Goal: Task Accomplishment & Management: Manage account settings

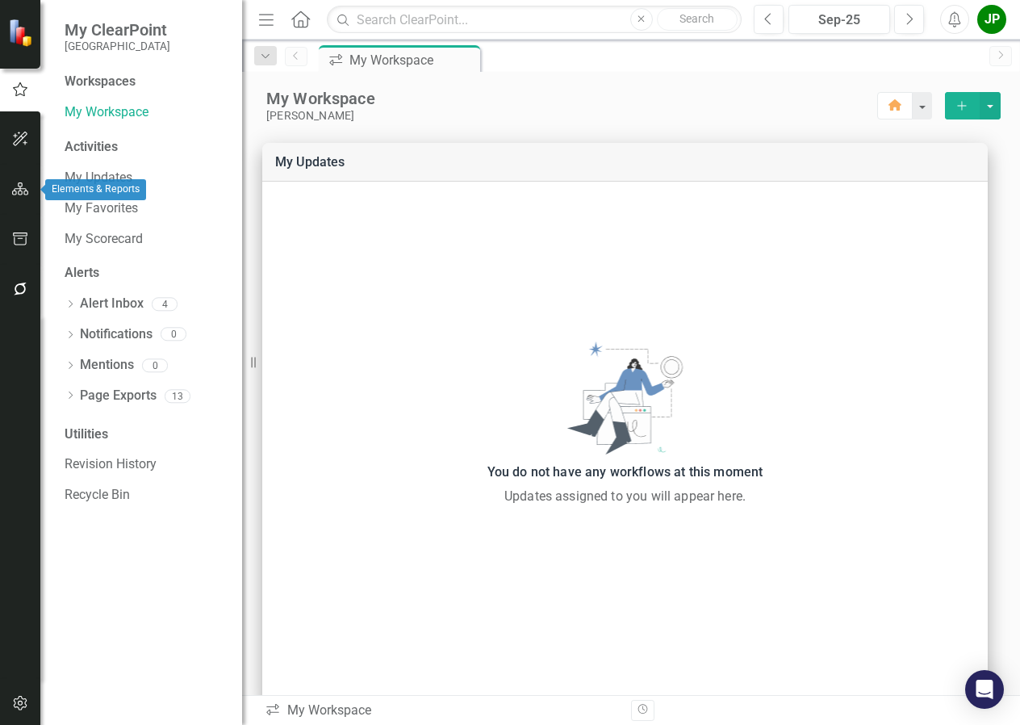
click at [19, 190] on icon "button" at bounding box center [20, 188] width 17 height 13
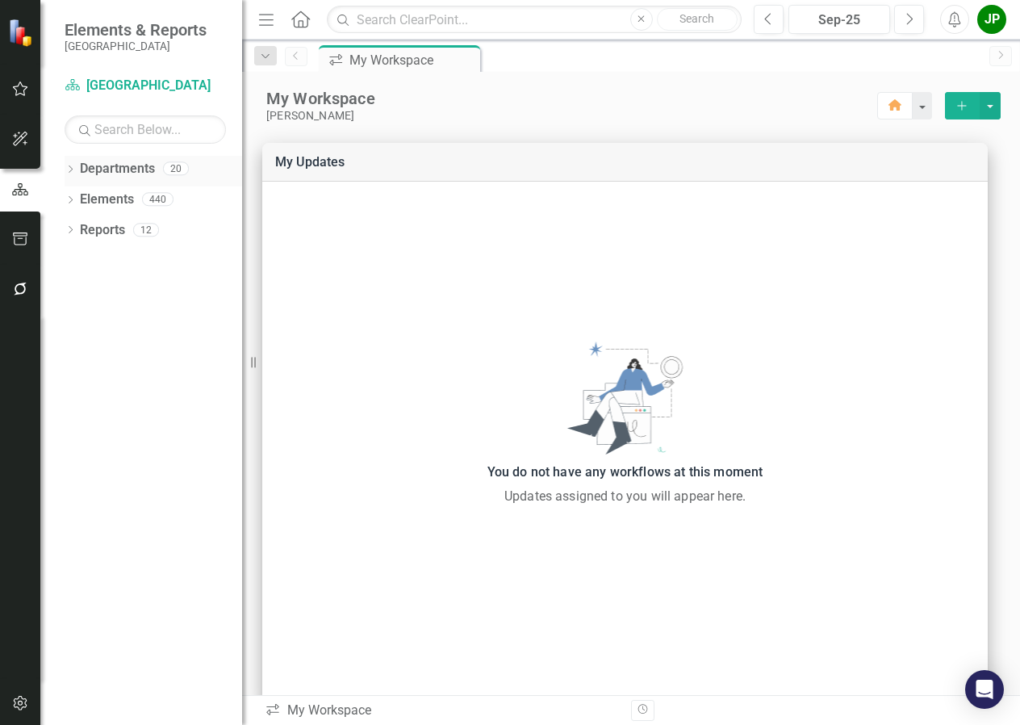
click at [132, 172] on link "Departments" at bounding box center [117, 169] width 75 height 19
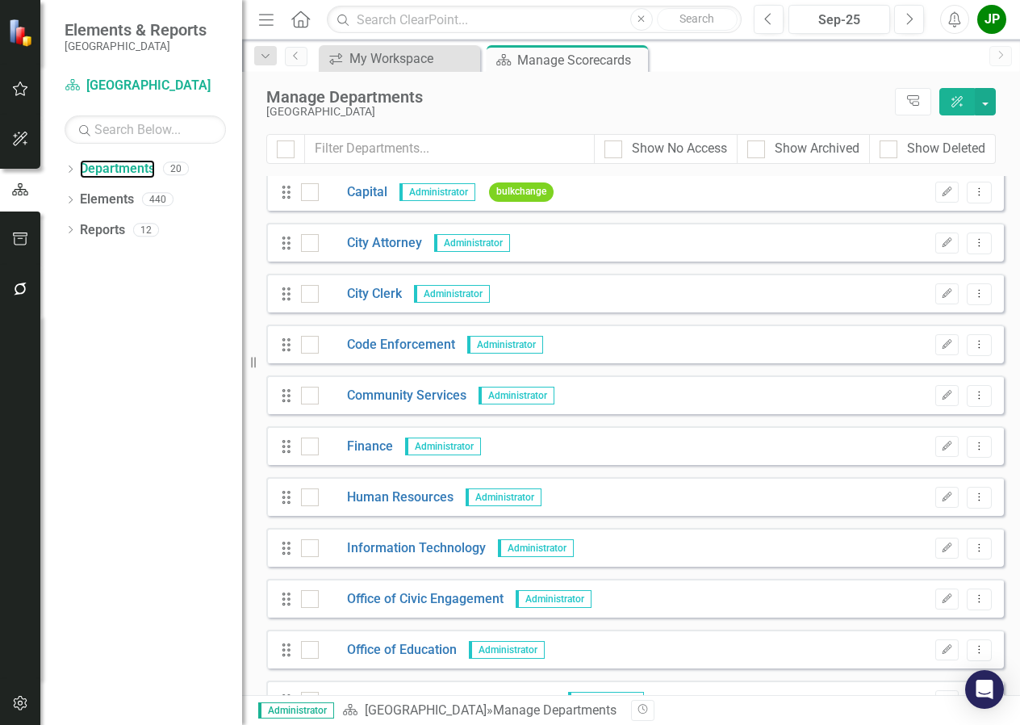
scroll to position [161, 0]
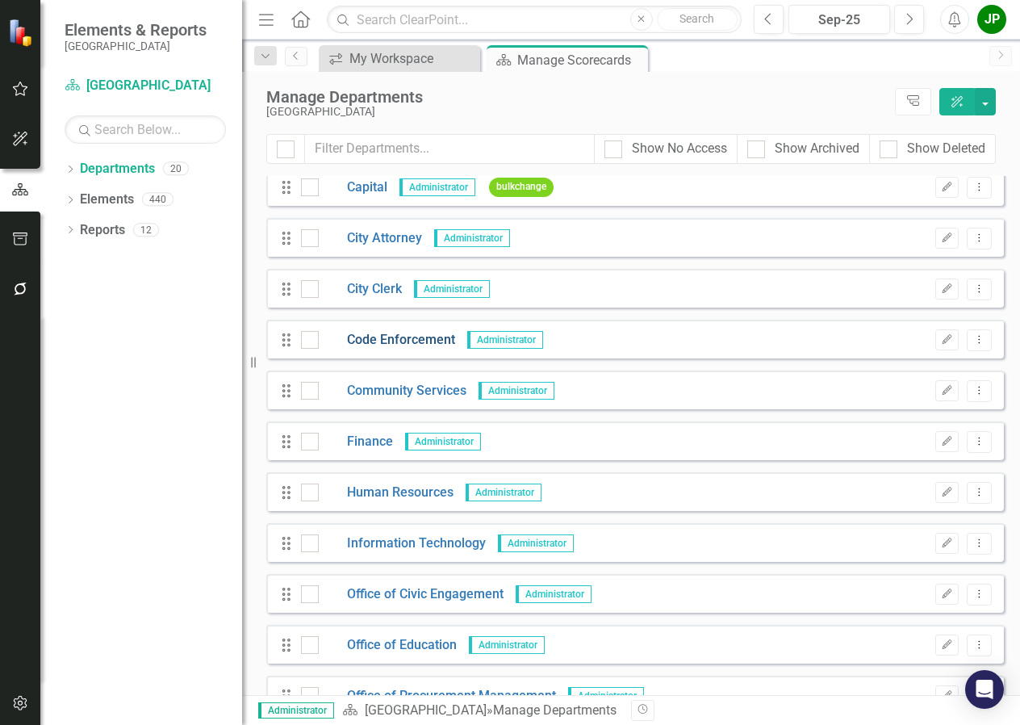
click at [389, 335] on link "Code Enforcement" at bounding box center [387, 340] width 136 height 19
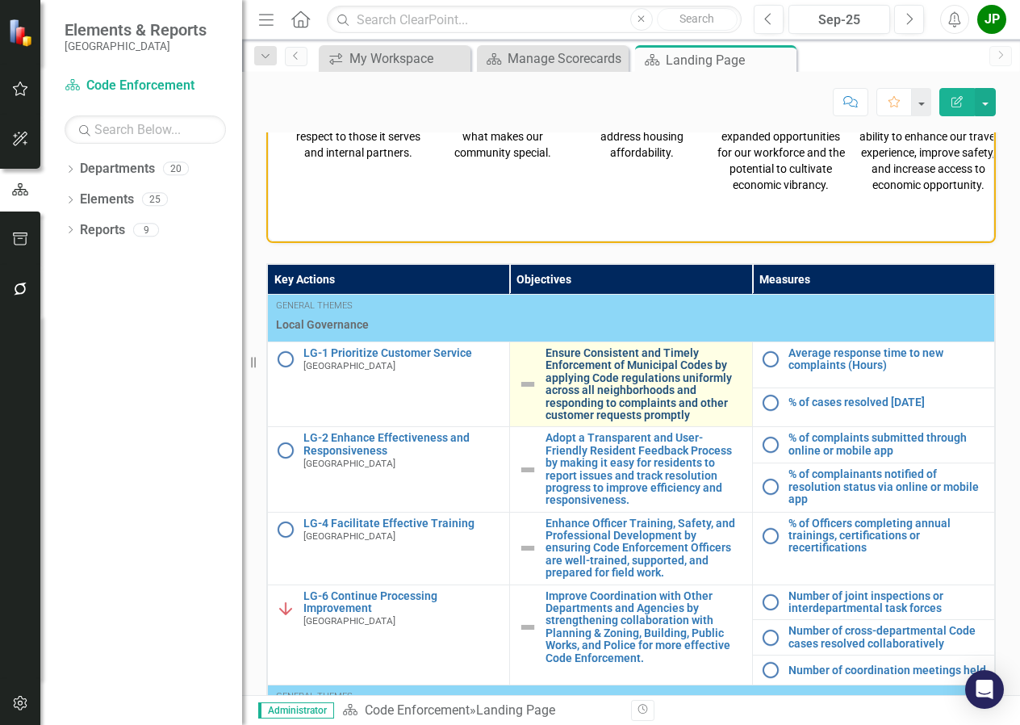
scroll to position [739, 0]
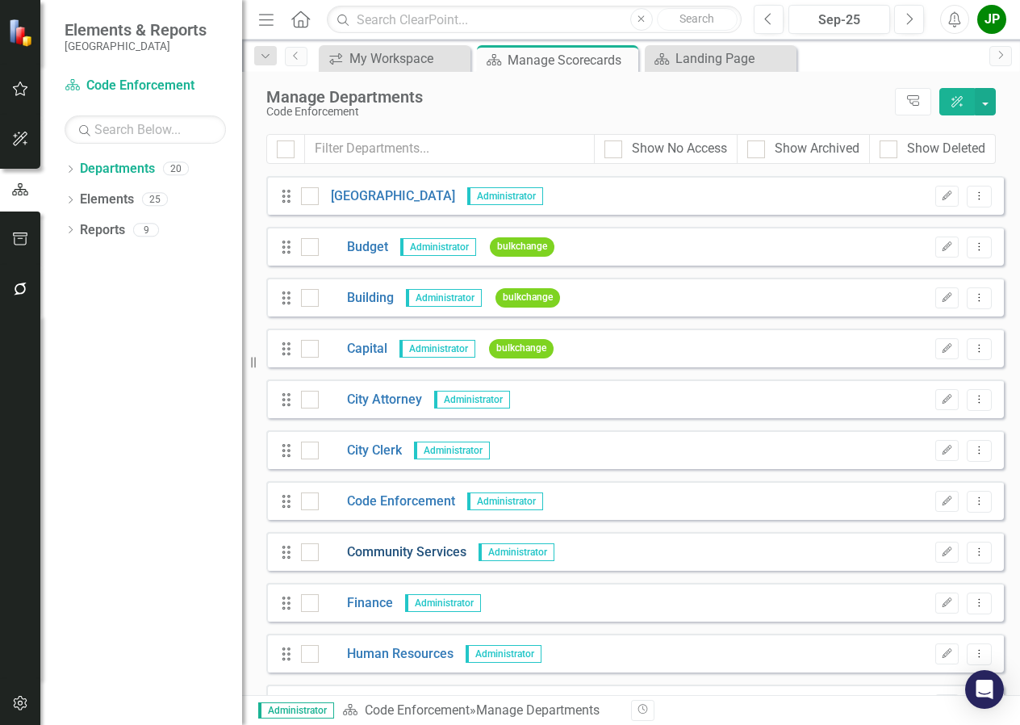
click at [432, 551] on link "Community Services" at bounding box center [393, 552] width 148 height 19
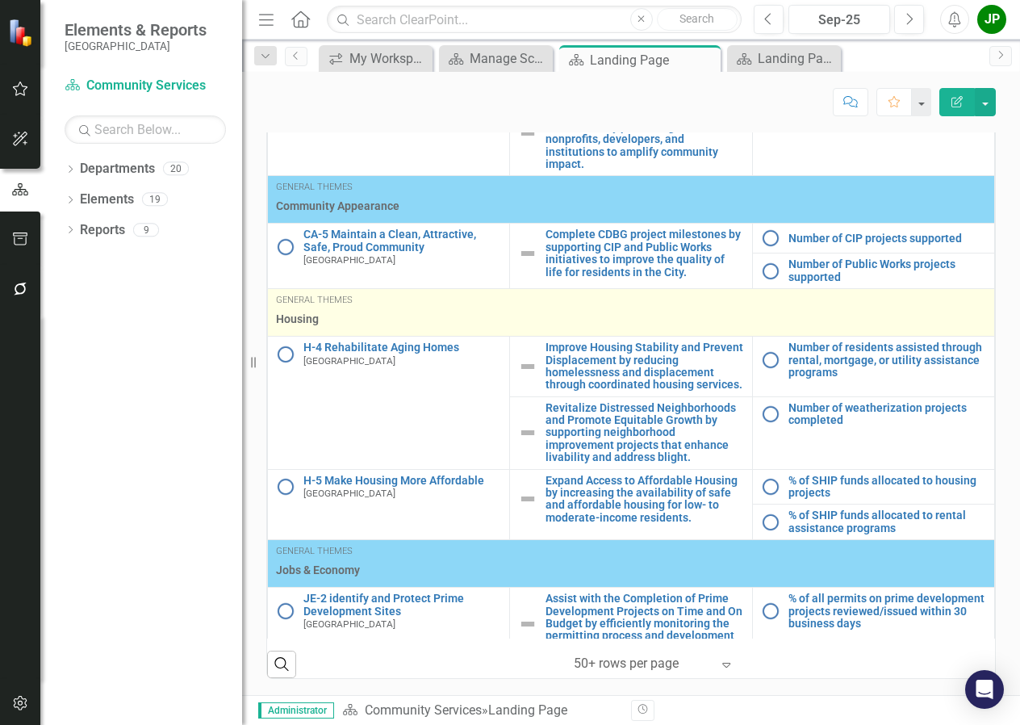
scroll to position [161, 0]
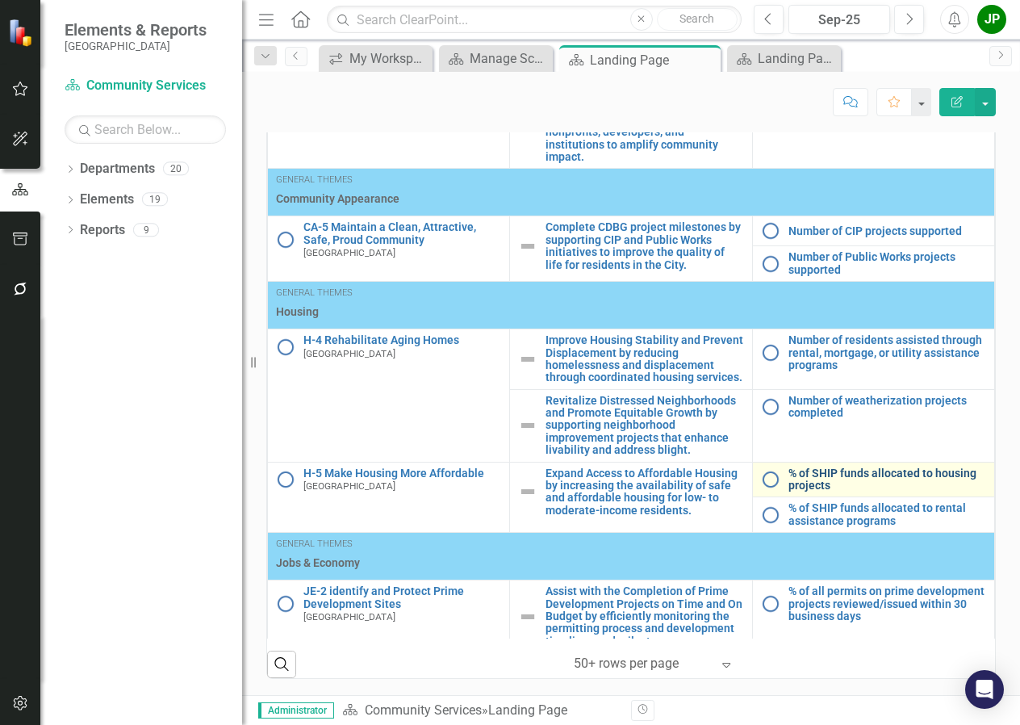
click at [815, 490] on link "% of SHIP funds allocated to housing projects" at bounding box center [888, 479] width 198 height 25
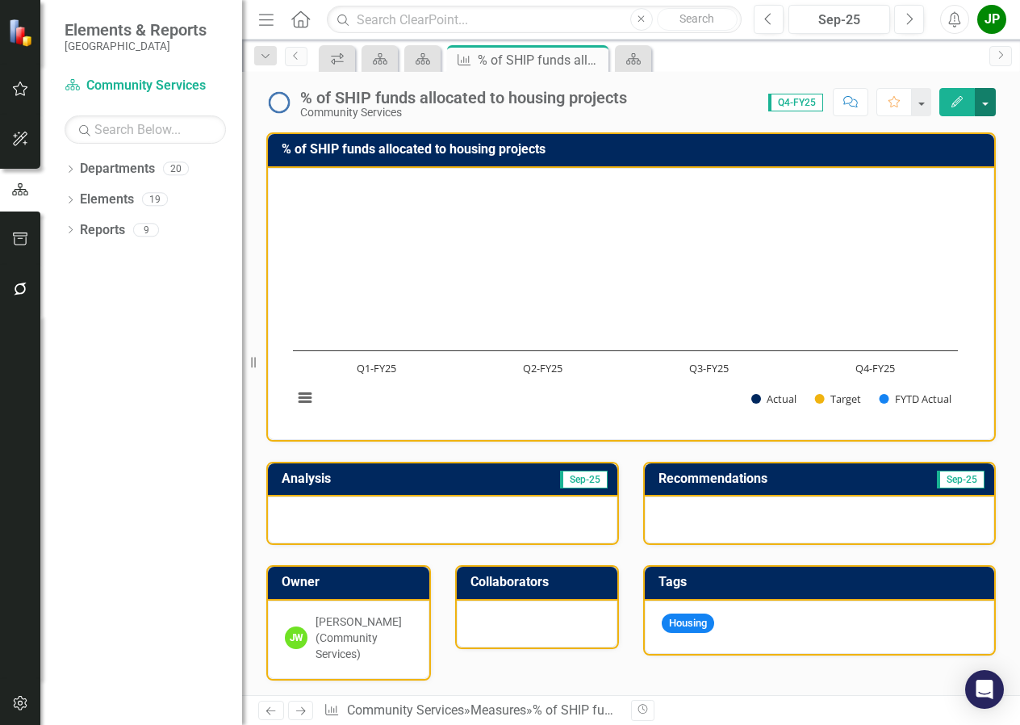
click at [989, 111] on button "button" at bounding box center [985, 102] width 21 height 28
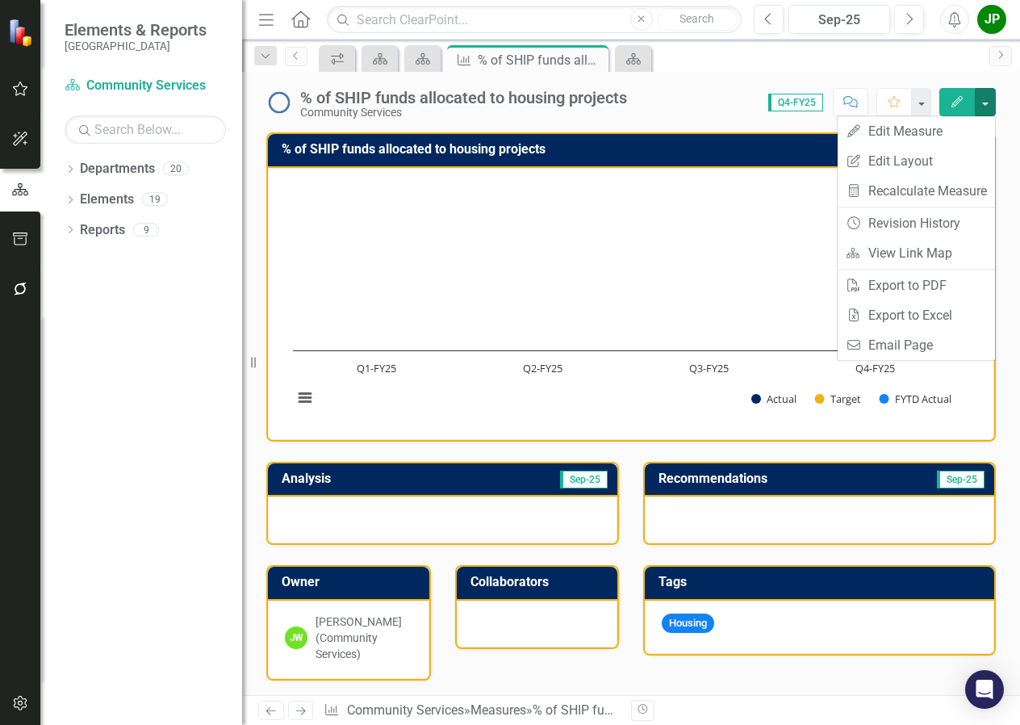
click at [805, 67] on div "icon.workspace Department Department Measure % of SHIP funds allocated to housi…" at bounding box center [649, 58] width 666 height 26
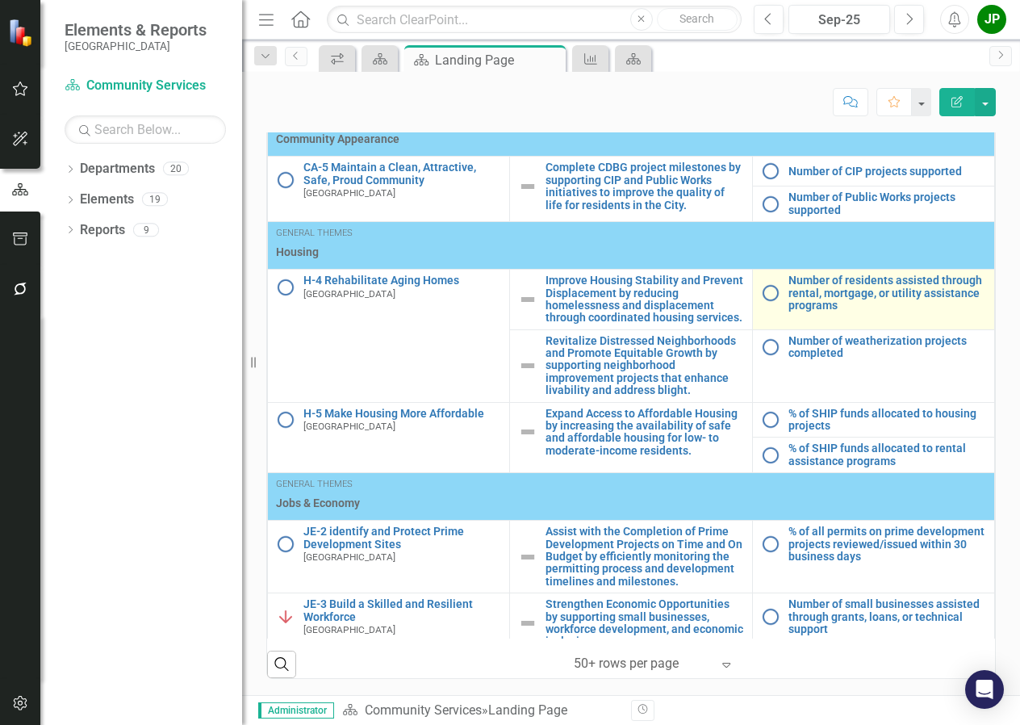
scroll to position [232, 0]
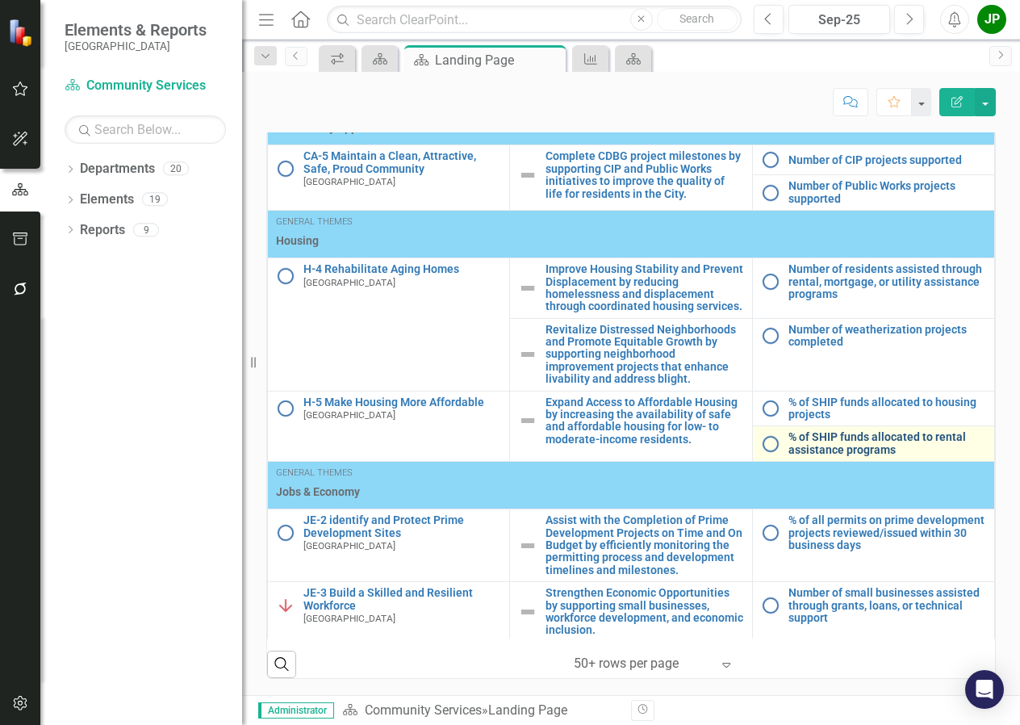
click at [817, 445] on link "% of SHIP funds allocated to rental assistance programs" at bounding box center [888, 443] width 198 height 25
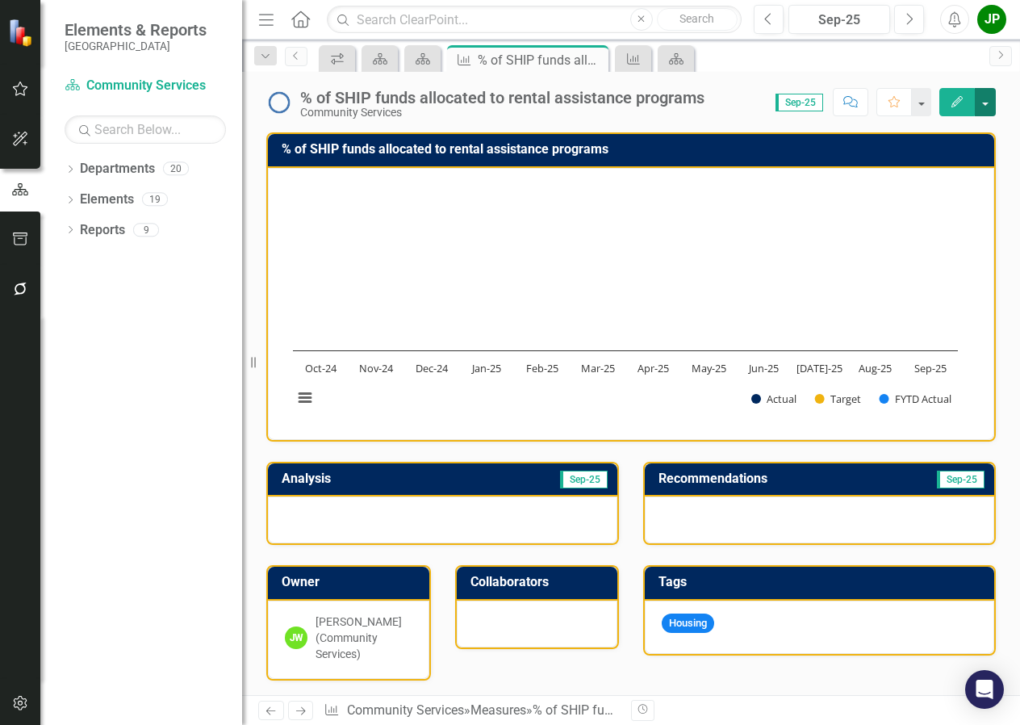
click at [988, 107] on button "button" at bounding box center [985, 102] width 21 height 28
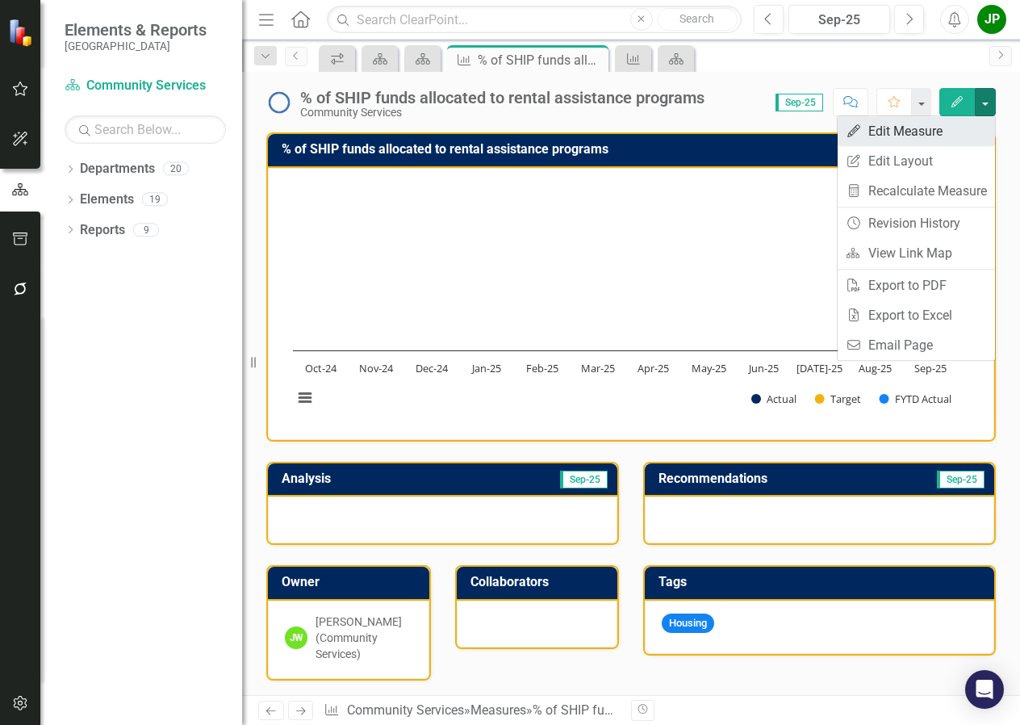
click at [904, 135] on link "Edit Edit Measure" at bounding box center [916, 131] width 157 height 30
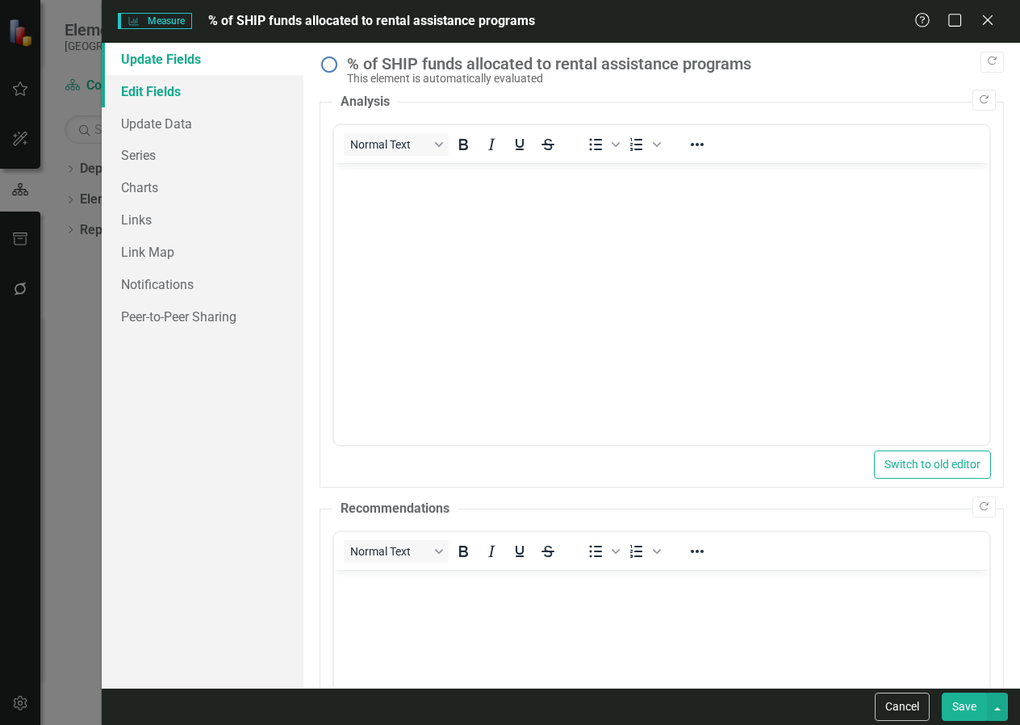
click at [169, 98] on link "Edit Fields" at bounding box center [203, 91] width 202 height 32
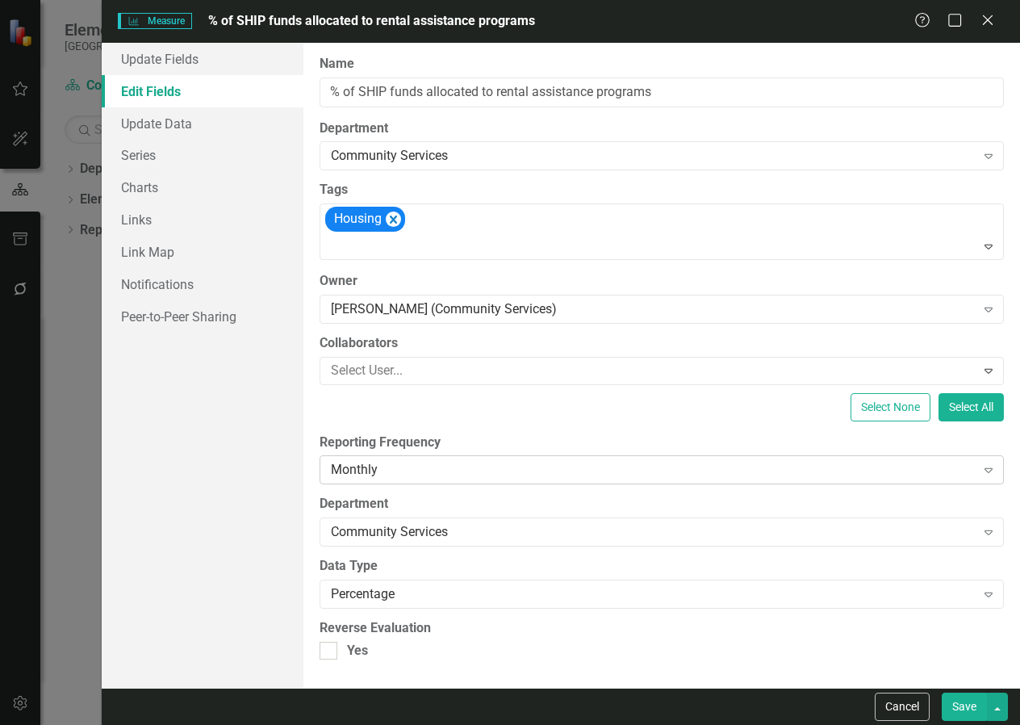
click at [988, 468] on icon at bounding box center [989, 470] width 8 height 5
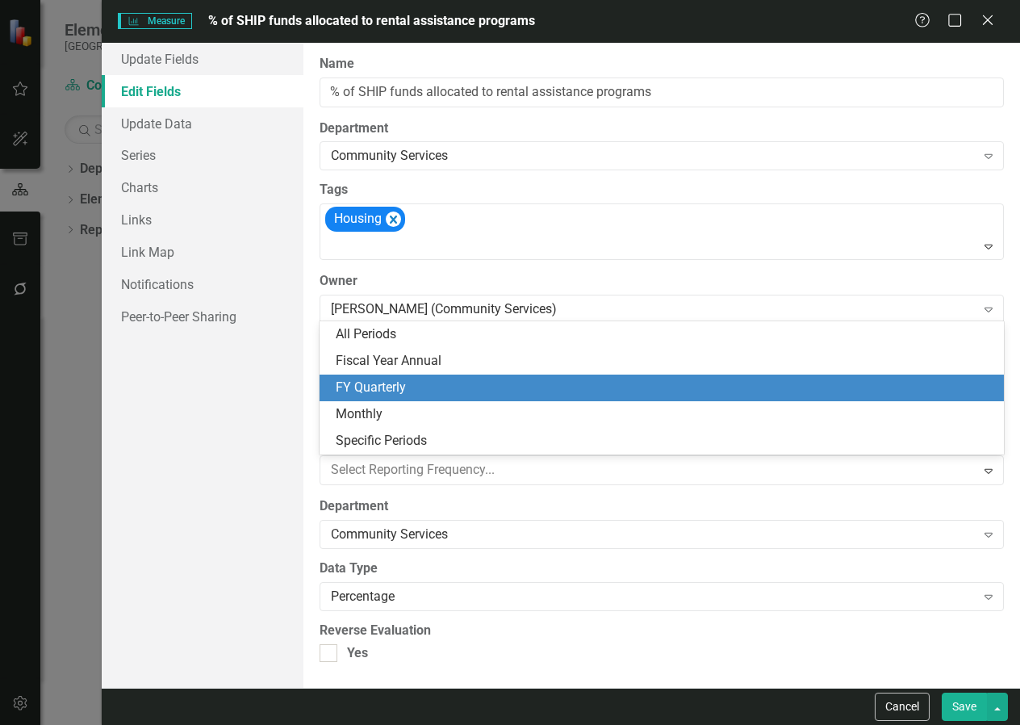
click at [861, 395] on div "FY Quarterly" at bounding box center [665, 388] width 659 height 19
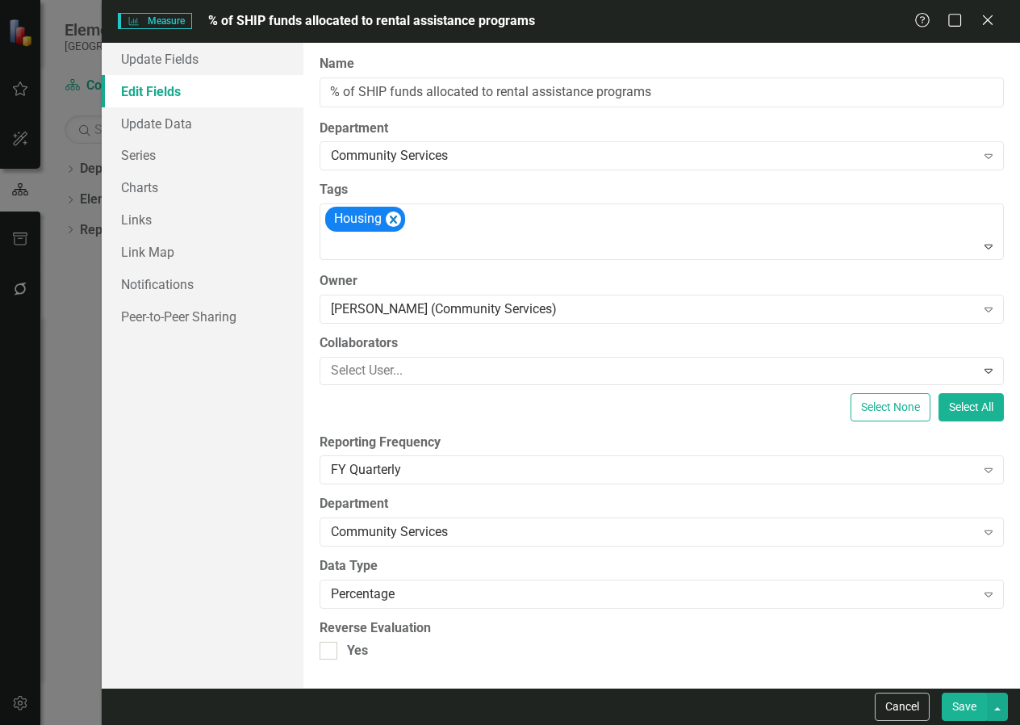
click at [964, 703] on button "Save" at bounding box center [964, 706] width 45 height 28
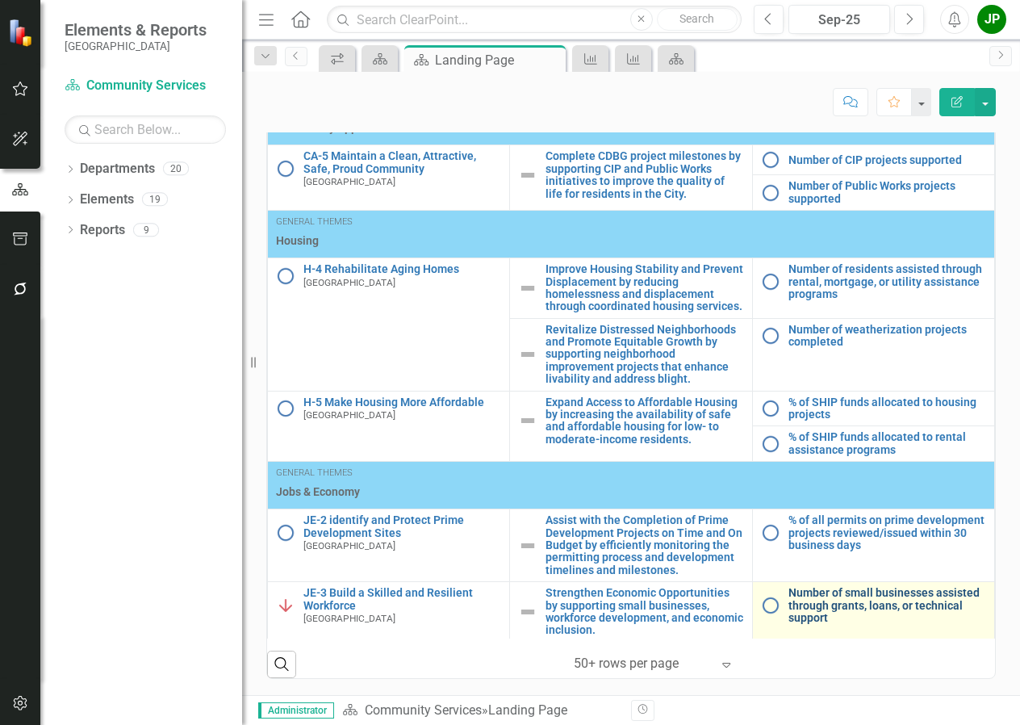
scroll to position [152, 0]
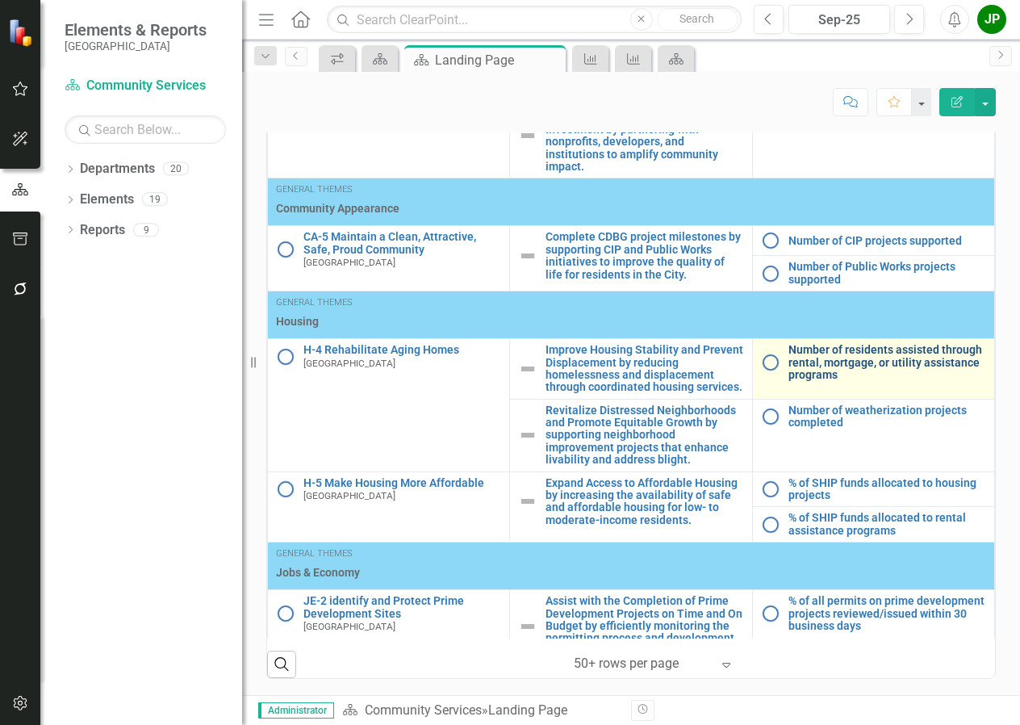
click at [835, 356] on link "Number of residents assisted through rental, mortgage, or utility assistance pr…" at bounding box center [888, 362] width 198 height 37
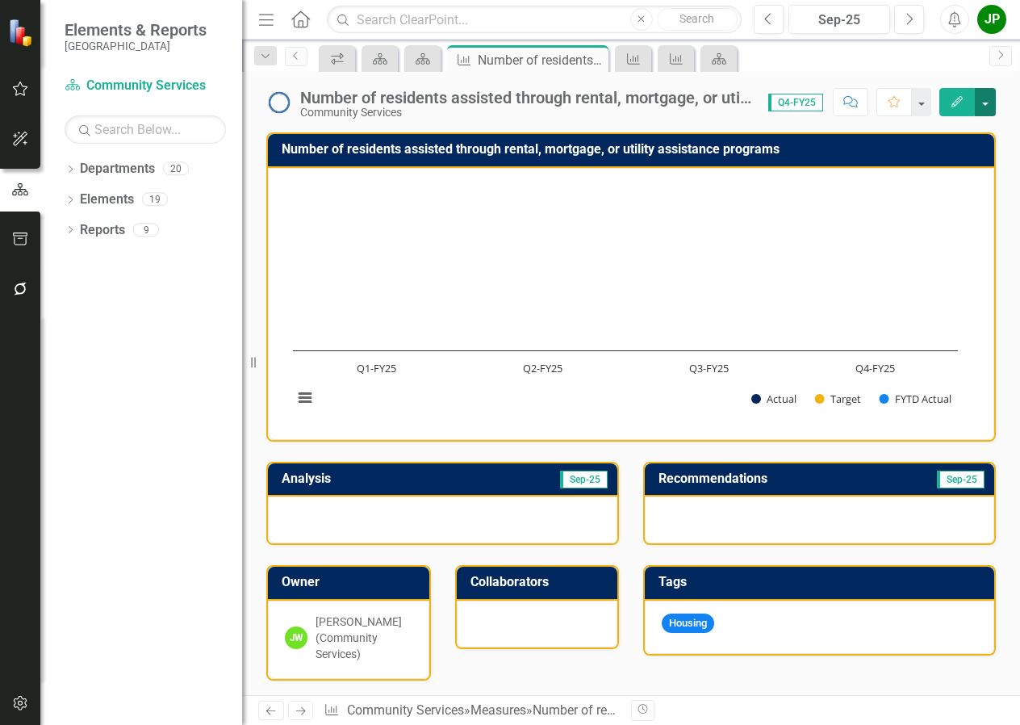
click at [992, 107] on button "button" at bounding box center [985, 102] width 21 height 28
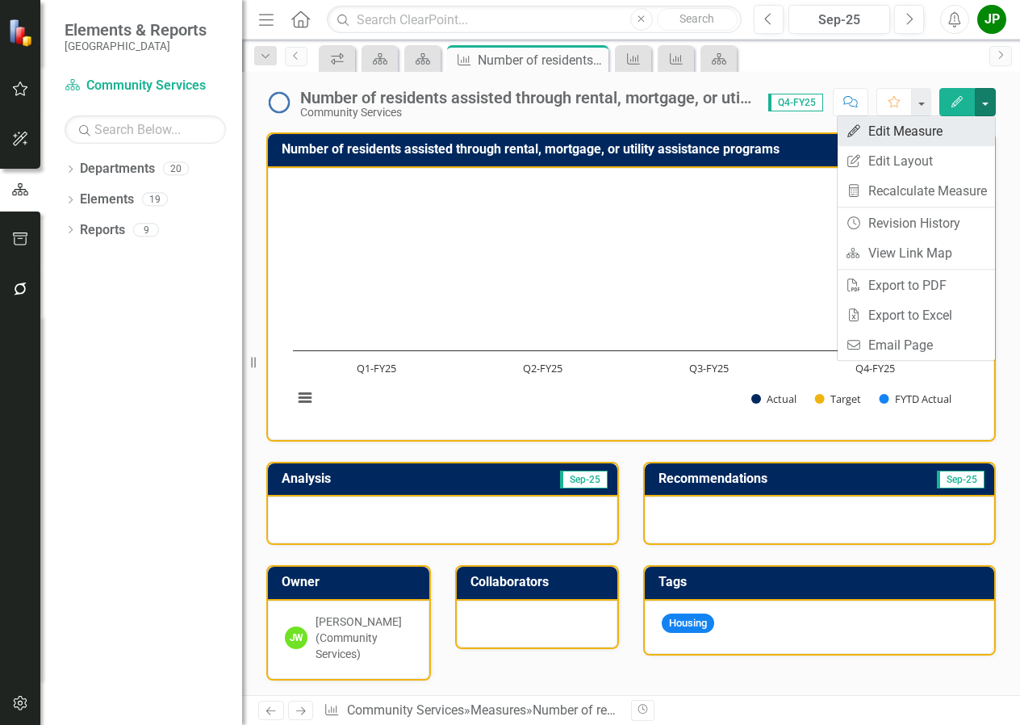
click at [909, 130] on link "Edit Edit Measure" at bounding box center [916, 131] width 157 height 30
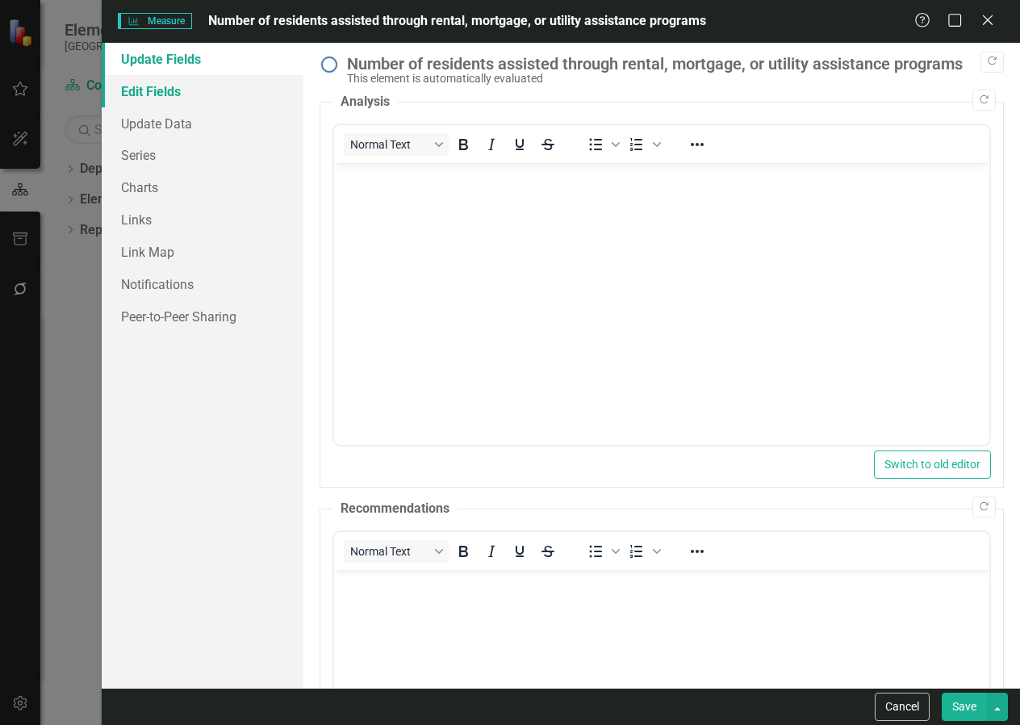
click at [157, 93] on link "Edit Fields" at bounding box center [203, 91] width 202 height 32
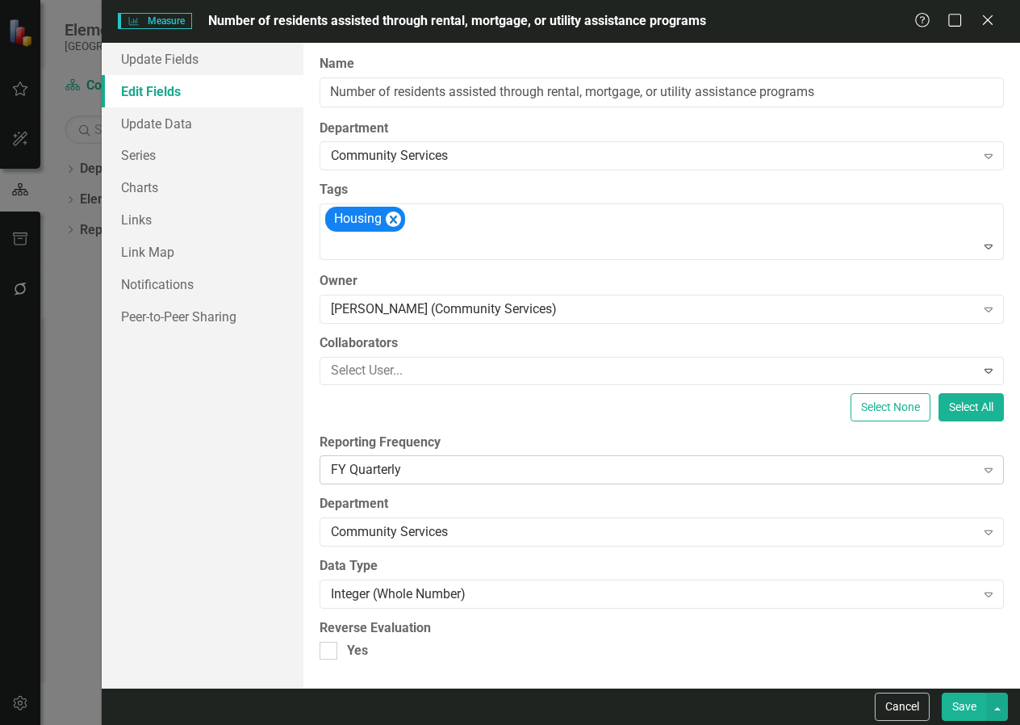
click at [993, 469] on icon "Expand" at bounding box center [989, 469] width 16 height 13
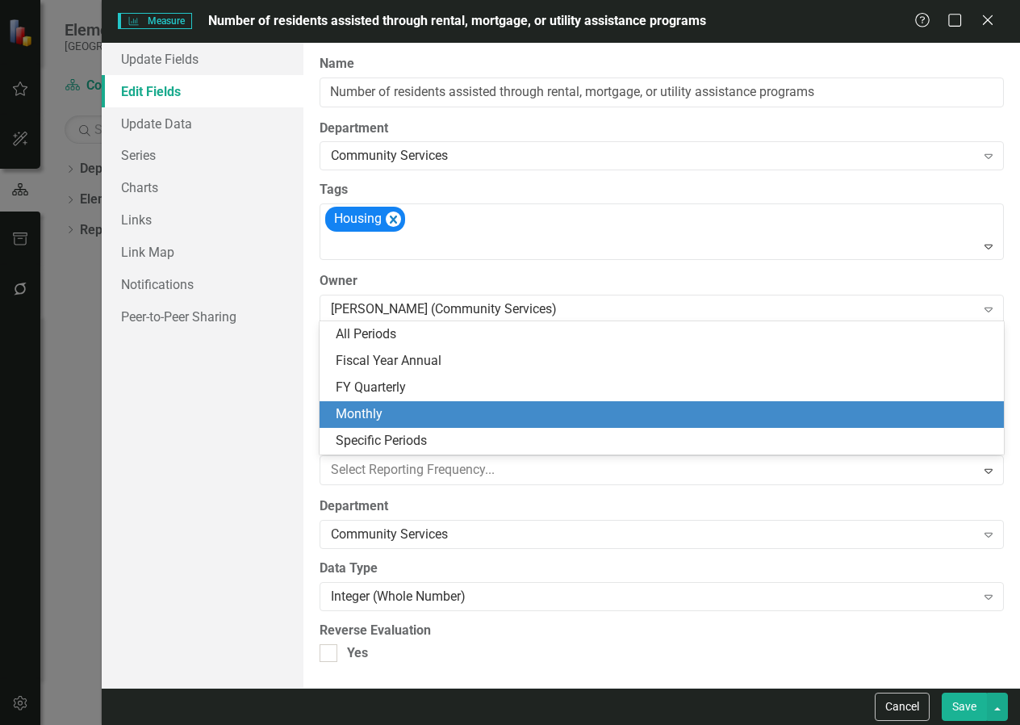
click at [794, 412] on div "Monthly" at bounding box center [665, 414] width 659 height 19
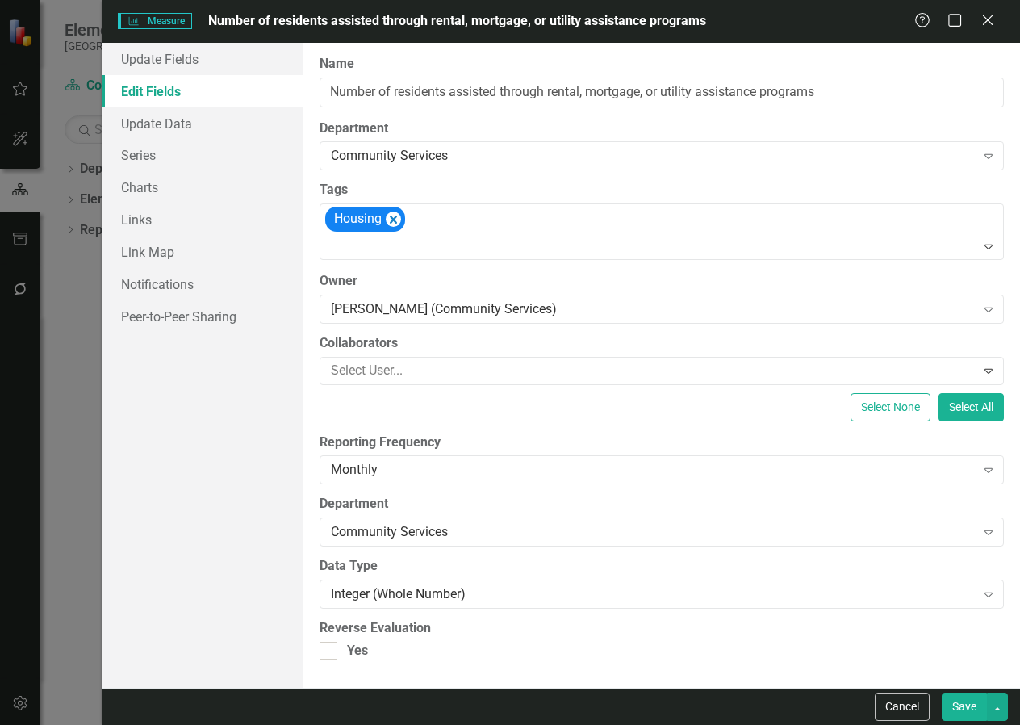
click at [960, 715] on button "Save" at bounding box center [964, 706] width 45 height 28
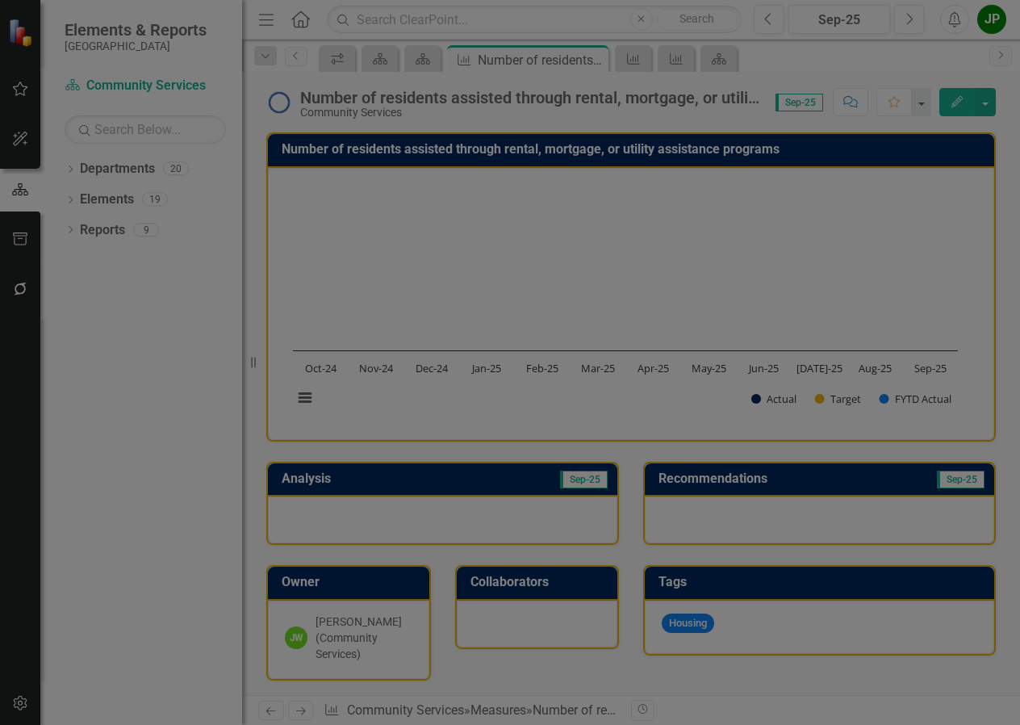
checkbox input "true"
